Goal: Book appointment/travel/reservation

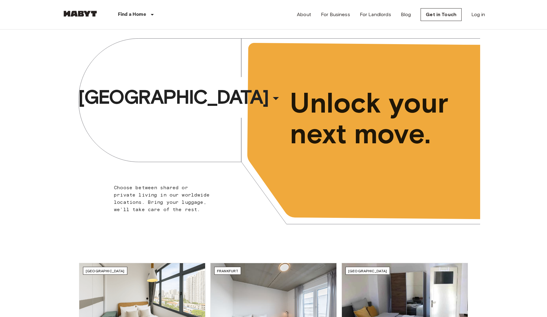
scroll to position [53, 0]
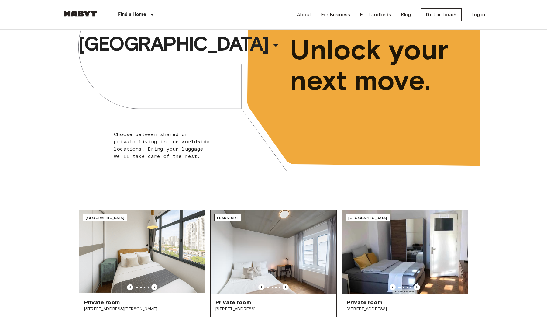
click at [324, 256] on img at bounding box center [274, 252] width 126 height 84
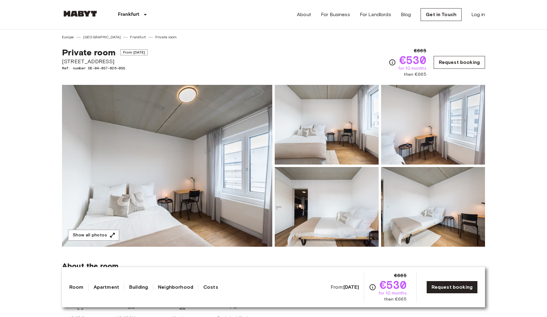
click at [452, 62] on link "Request booking" at bounding box center [458, 62] width 51 height 13
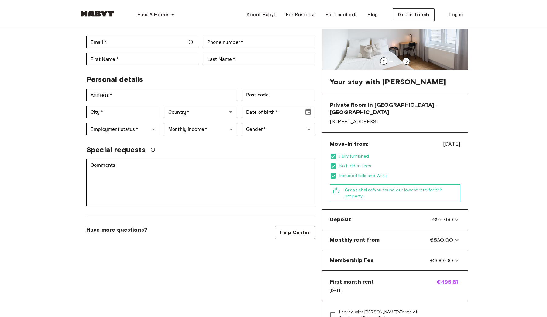
scroll to position [70, 0]
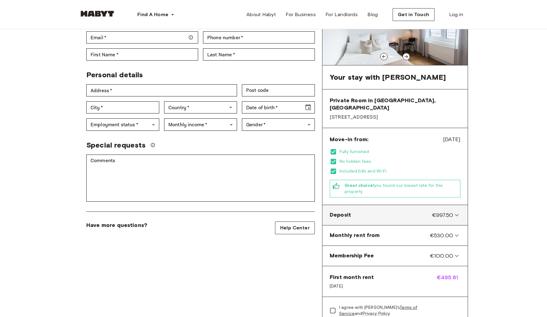
click at [398, 209] on div "Deposit €997.50" at bounding box center [395, 214] width 140 height 15
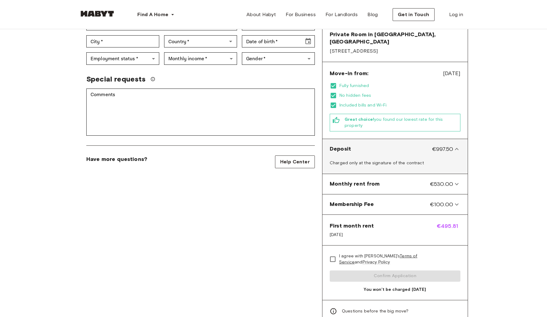
scroll to position [211, 0]
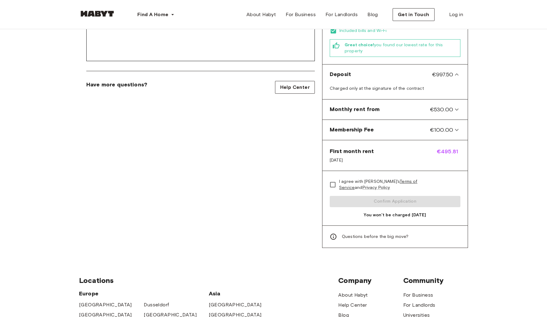
click at [392, 233] on span "Questions before the big move?" at bounding box center [375, 236] width 67 height 6
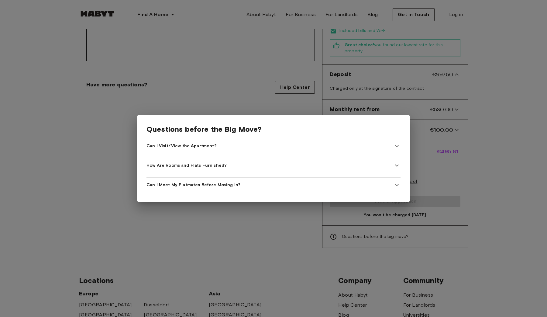
click at [392, 224] on div at bounding box center [273, 158] width 547 height 317
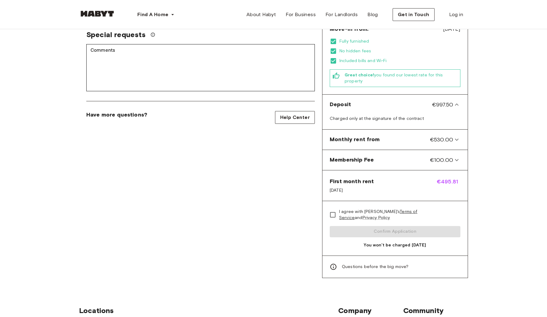
scroll to position [0, 0]
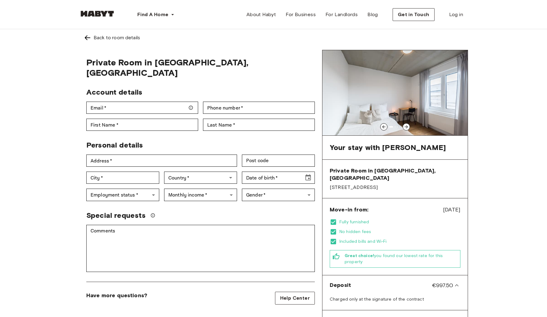
drag, startPoint x: 441, startPoint y: 106, endPoint x: 357, endPoint y: 106, distance: 84.4
click at [357, 106] on img at bounding box center [394, 92] width 145 height 85
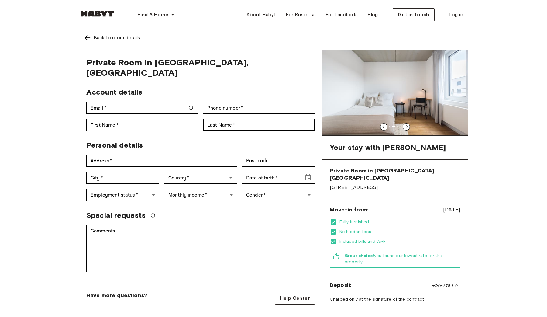
drag, startPoint x: 401, startPoint y: 114, endPoint x: 301, endPoint y: 114, distance: 99.9
click at [301, 114] on div "Private Room in Frankfurt, Ostend Account details Email   * Email   * Phone num…" at bounding box center [273, 254] width 389 height 408
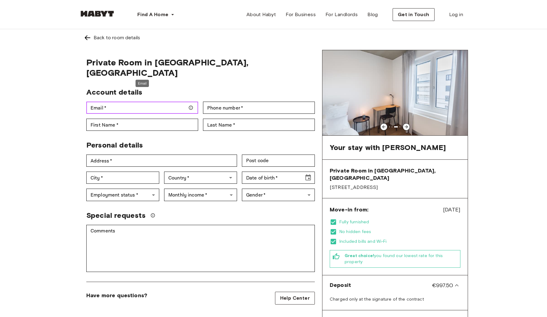
click at [168, 101] on input "Email   *" at bounding box center [142, 107] width 112 height 12
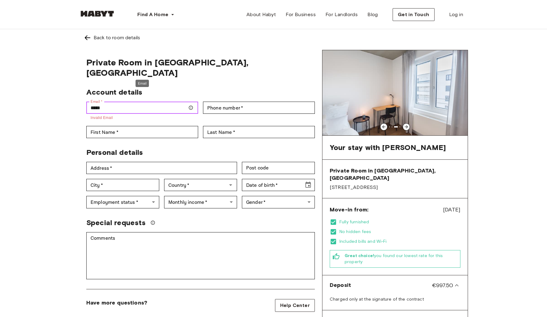
type input "*****"
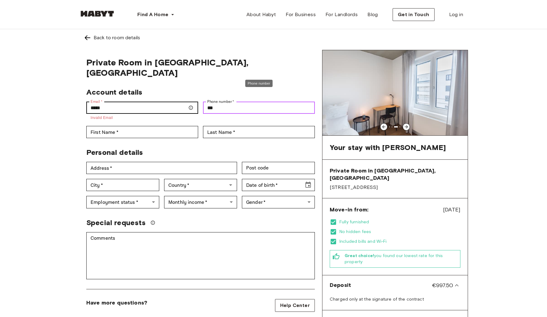
type input "***"
click at [44, 154] on div "Back to room details Private Room in Frankfurt, Ostend Account details Email   …" at bounding box center [273, 245] width 547 height 433
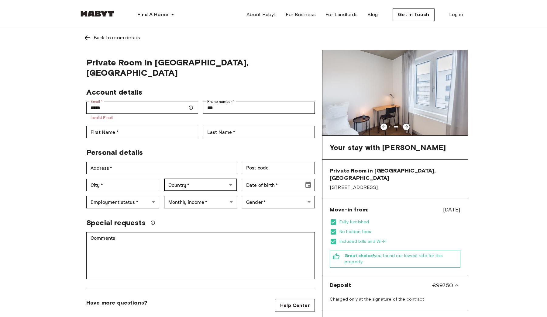
click at [236, 179] on div "Country   *" at bounding box center [200, 185] width 73 height 12
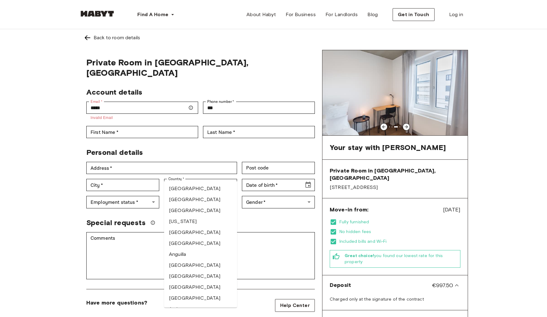
click at [272, 191] on div "Gender   * ​ Gender   *" at bounding box center [276, 199] width 78 height 17
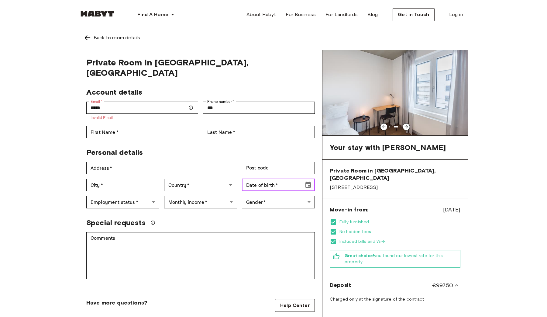
click at [312, 181] on icon "Choose date" at bounding box center [307, 184] width 7 height 7
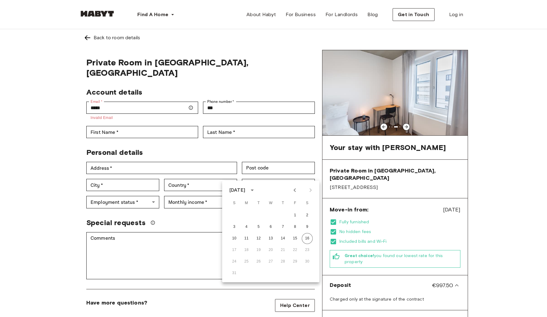
click at [295, 130] on div "Private Room in Frankfurt, Ostend Account details Email   * ***** Email   * Inv…" at bounding box center [200, 254] width 243 height 408
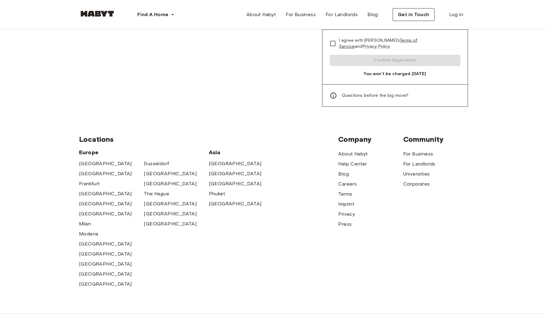
scroll to position [350, 0]
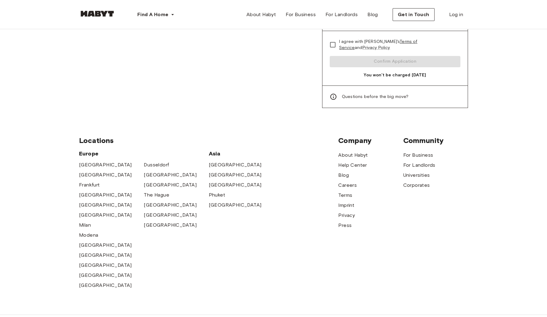
click at [344, 94] on span "Questions before the big move?" at bounding box center [375, 97] width 67 height 6
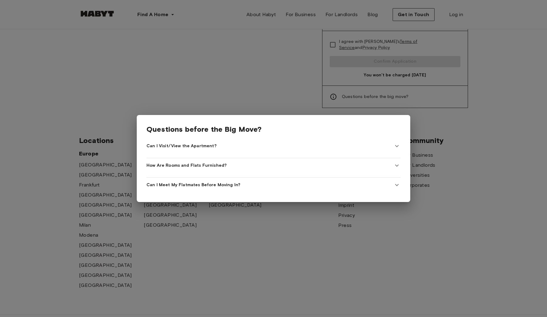
click at [261, 80] on div at bounding box center [273, 158] width 547 height 317
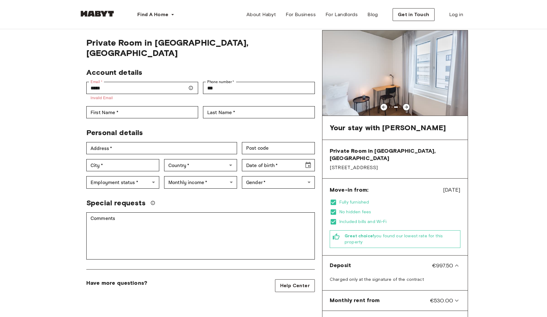
scroll to position [0, 0]
